Goal: Task Accomplishment & Management: Complete application form

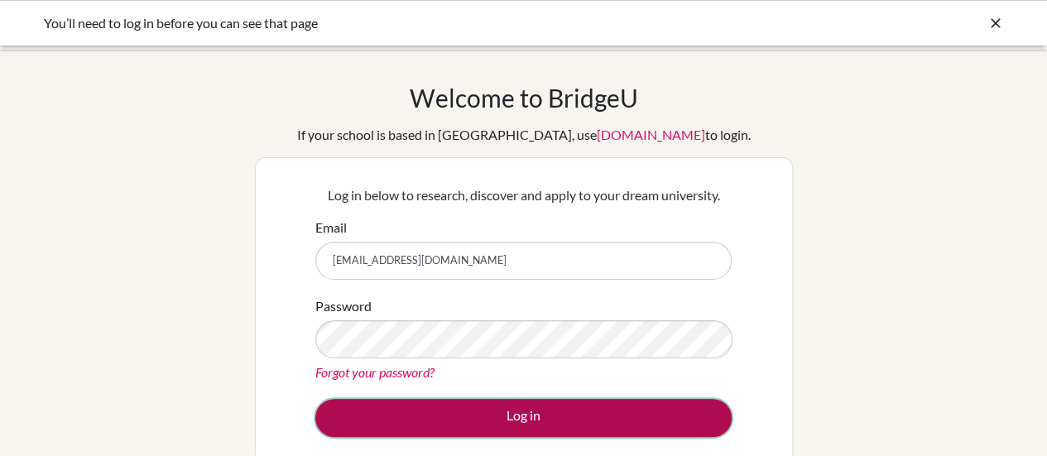
click at [562, 404] on button "Log in" at bounding box center [523, 418] width 416 height 38
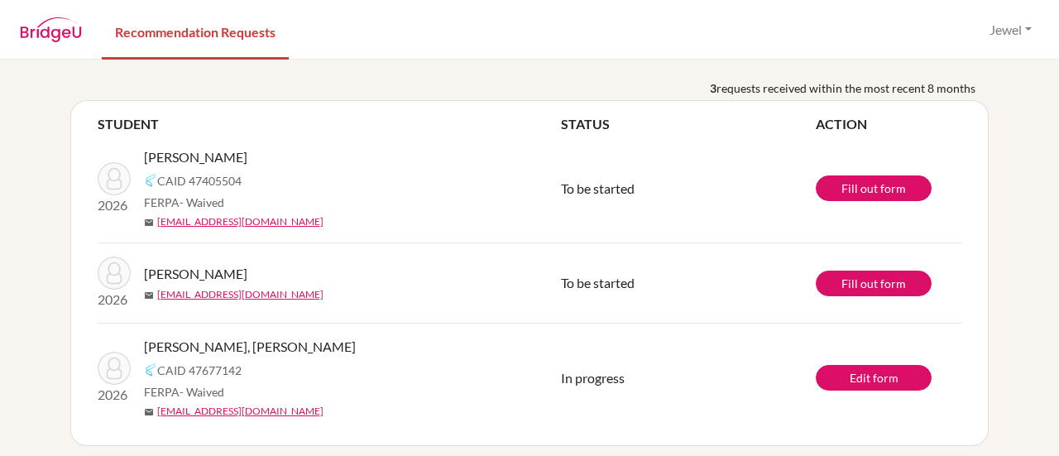
scroll to position [63, 0]
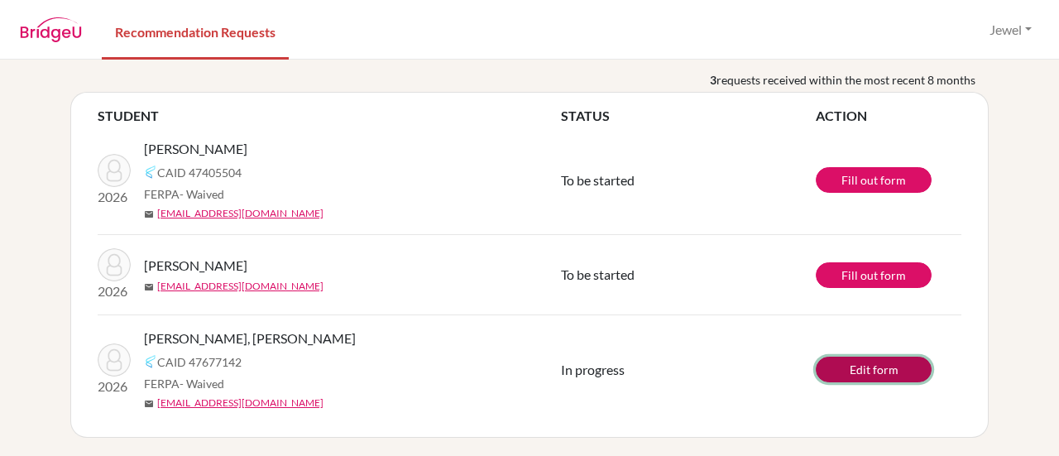
click at [899, 375] on link "Edit form" at bounding box center [874, 370] width 116 height 26
click at [881, 375] on link "Edit form" at bounding box center [874, 370] width 116 height 26
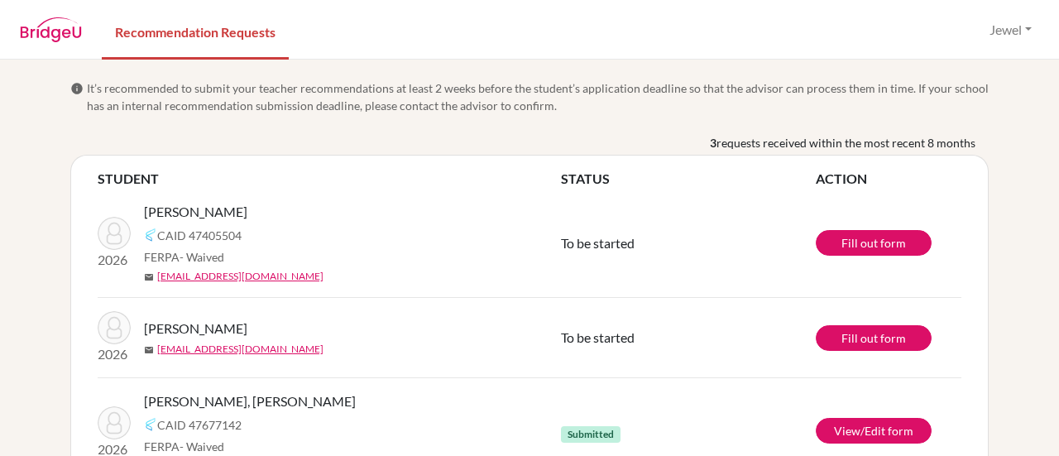
scroll to position [63, 0]
